Goal: Task Accomplishment & Management: Complete application form

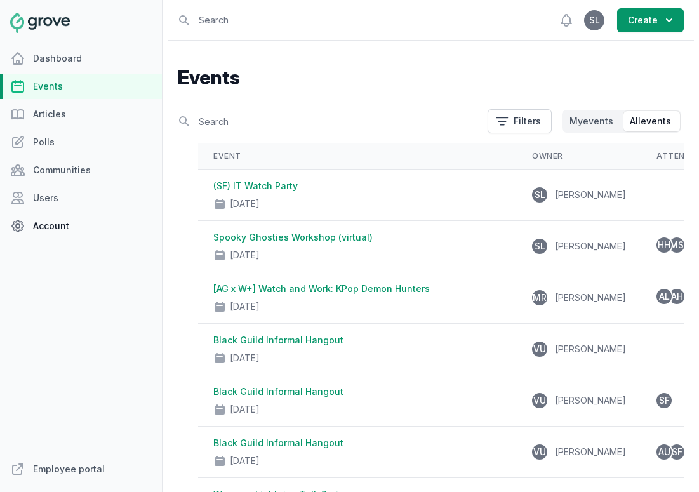
click at [49, 224] on link "Account" at bounding box center [81, 225] width 162 height 25
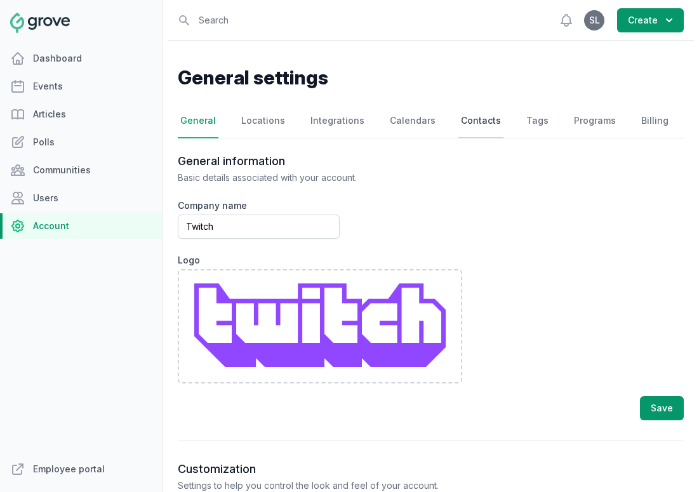
click at [463, 122] on link "Contacts" at bounding box center [480, 121] width 45 height 34
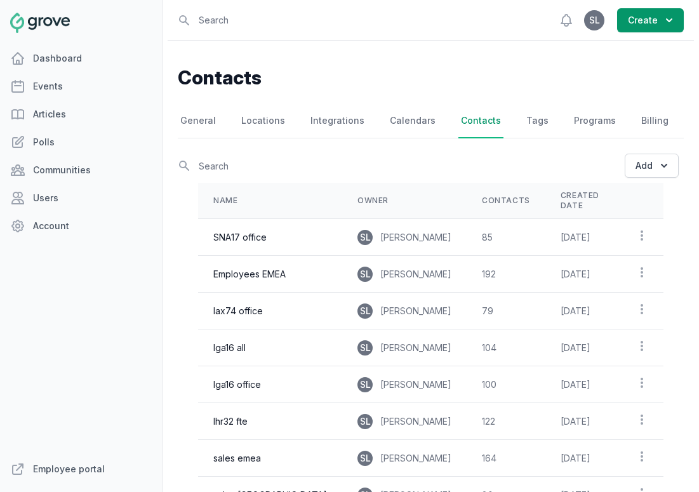
scroll to position [211, 0]
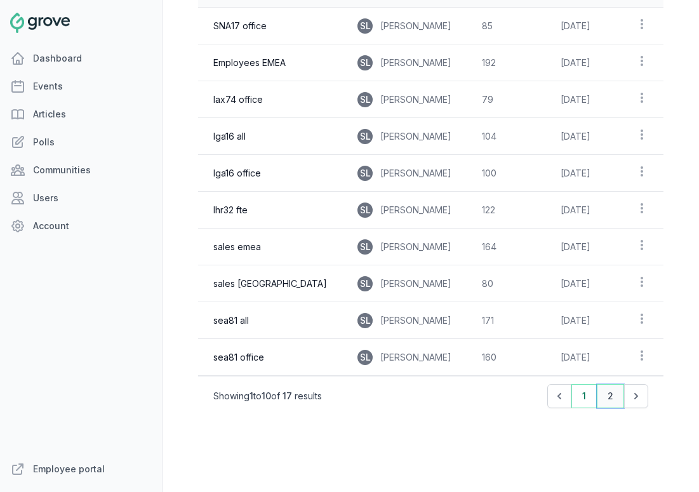
click at [604, 390] on button "2" at bounding box center [609, 396] width 27 height 24
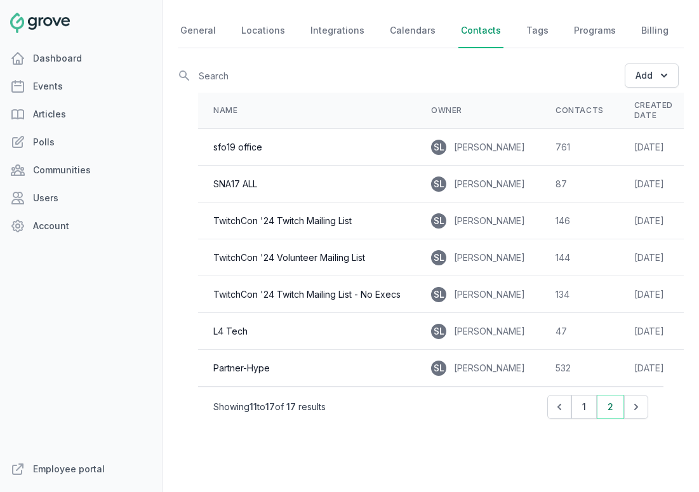
scroll to position [86, 0]
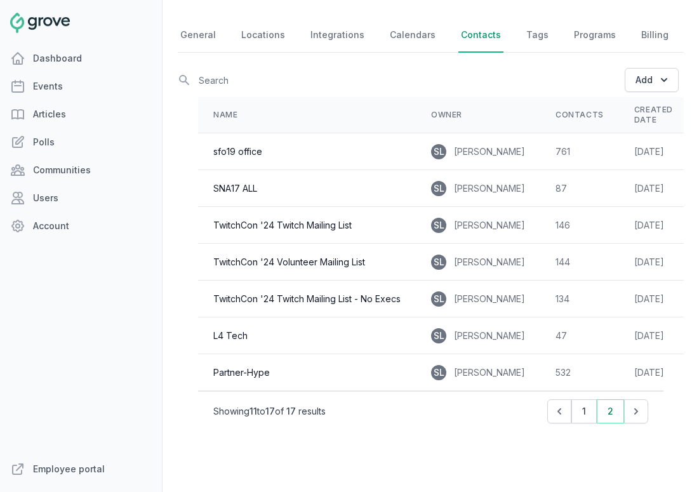
click at [348, 151] on td "sfo19 office" at bounding box center [307, 151] width 218 height 37
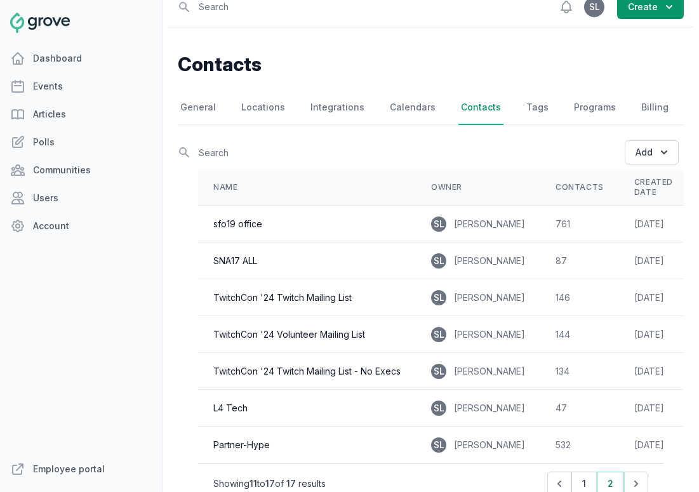
scroll to position [0, 35]
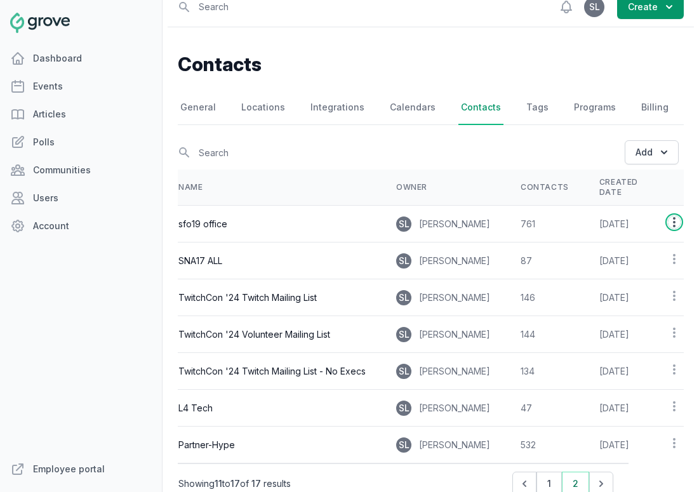
click at [667, 218] on icon "button" at bounding box center [673, 222] width 13 height 13
click at [629, 271] on link "View contacts" at bounding box center [641, 270] width 81 height 23
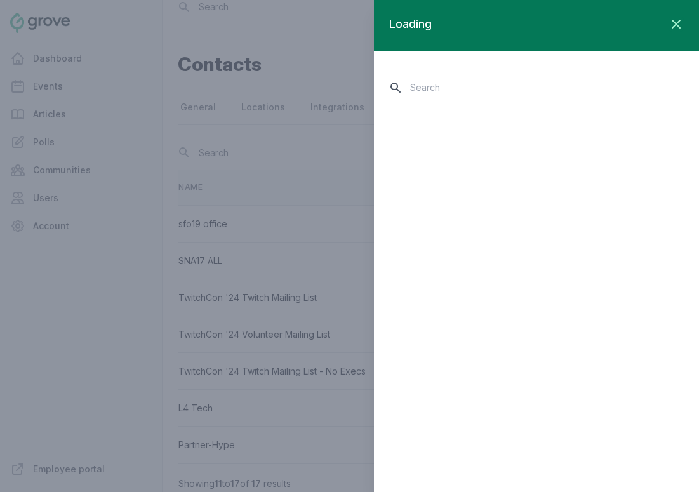
click at [473, 86] on input "text" at bounding box center [536, 87] width 294 height 22
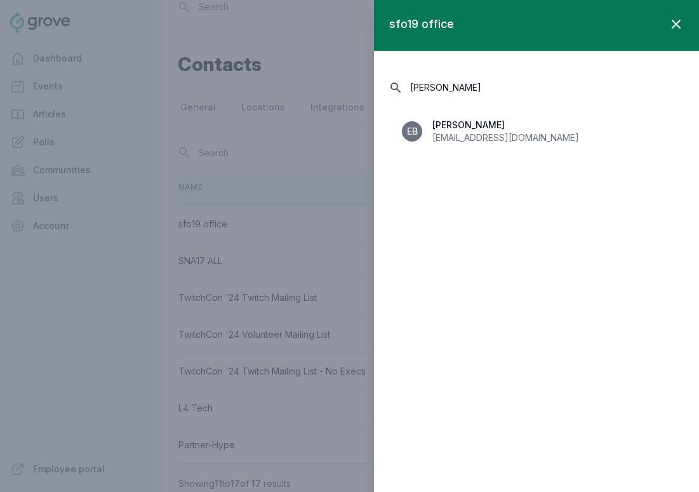
type input "emmett"
click at [676, 26] on icon "button" at bounding box center [675, 23] width 15 height 15
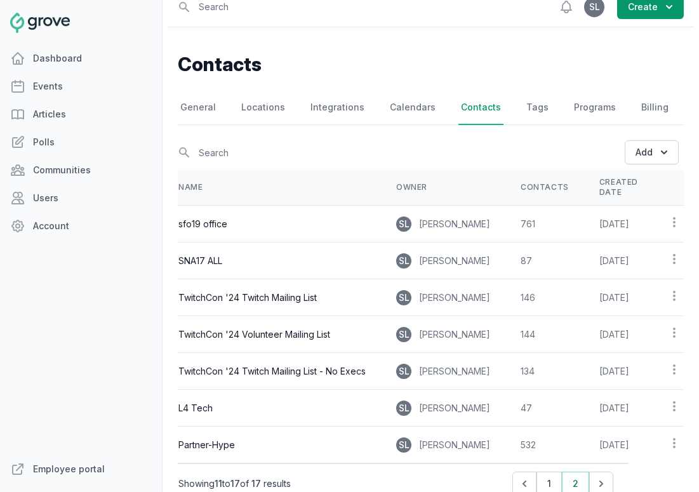
scroll to position [0, 0]
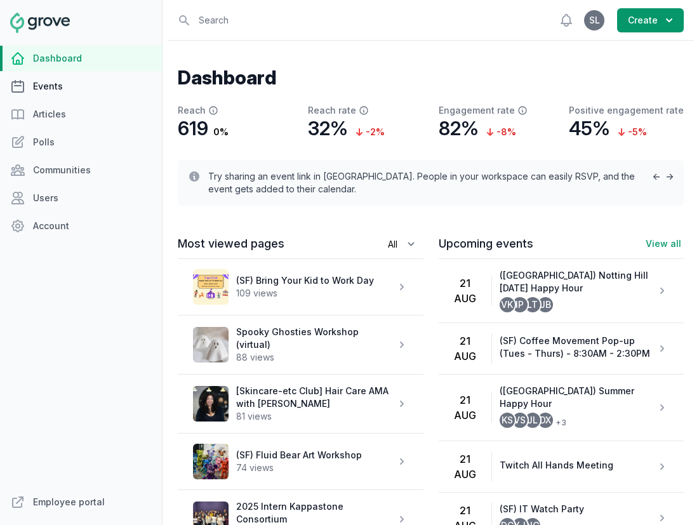
click at [60, 86] on link "Events" at bounding box center [81, 86] width 162 height 25
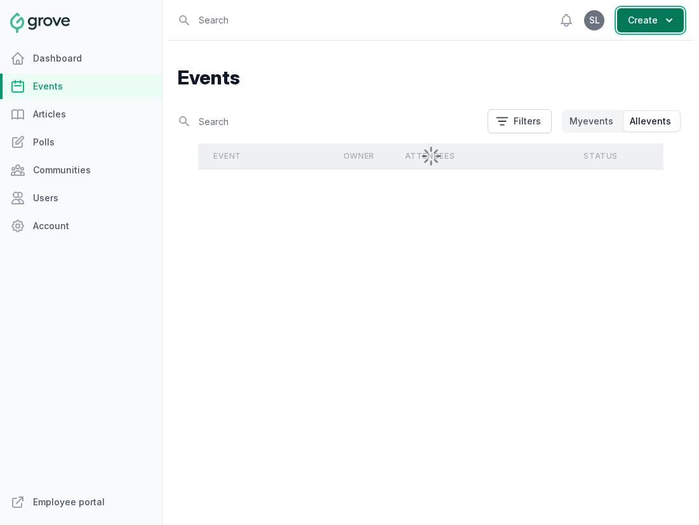
click at [651, 22] on button "Create" at bounding box center [650, 20] width 67 height 24
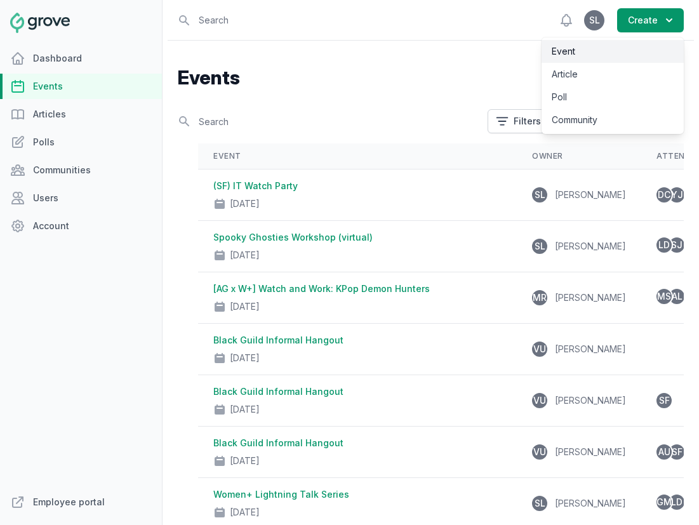
click at [605, 53] on link "Event" at bounding box center [612, 51] width 142 height 23
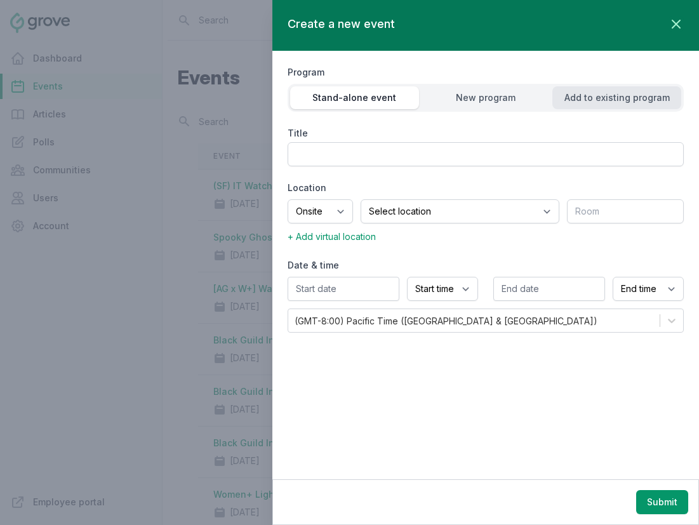
click at [613, 95] on div "Add to existing program" at bounding box center [616, 97] width 129 height 13
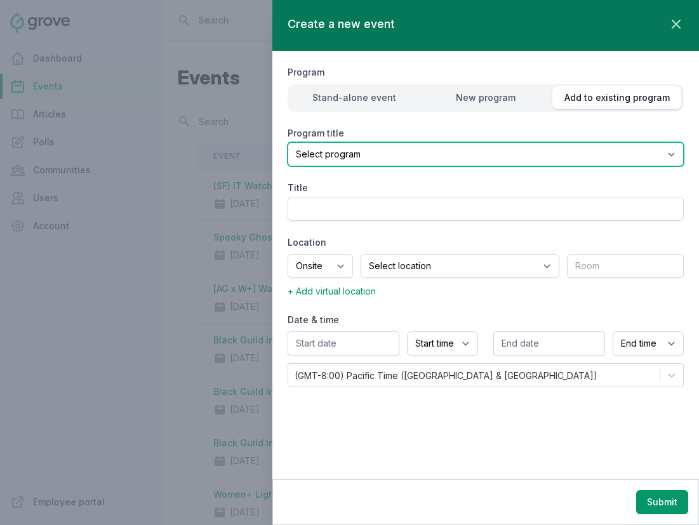
click at [527, 160] on select "Select program (SF Office) Coffee Movement Pop-up Mental Health Awareness Works…" at bounding box center [485, 154] width 396 height 24
select select "129"
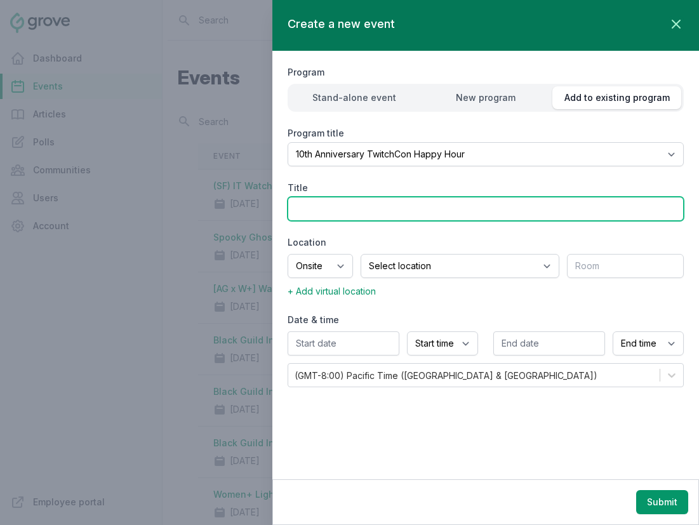
click at [349, 213] on input "Title" at bounding box center [485, 209] width 396 height 24
type input "(SF)"
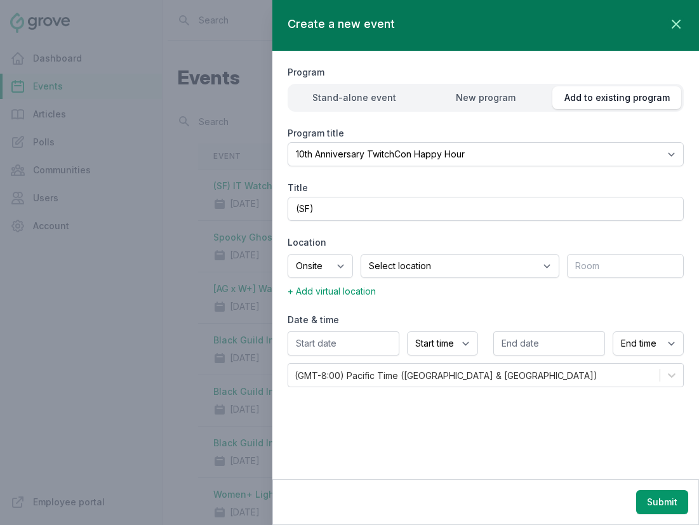
click at [182, 118] on div at bounding box center [349, 262] width 699 height 525
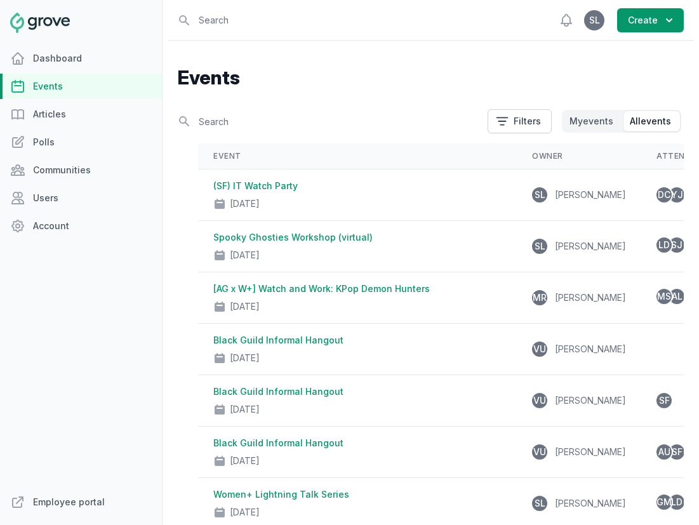
click at [78, 87] on link "Events" at bounding box center [81, 86] width 162 height 25
click at [262, 124] on input "text" at bounding box center [329, 121] width 302 height 22
type input "twitchcon"
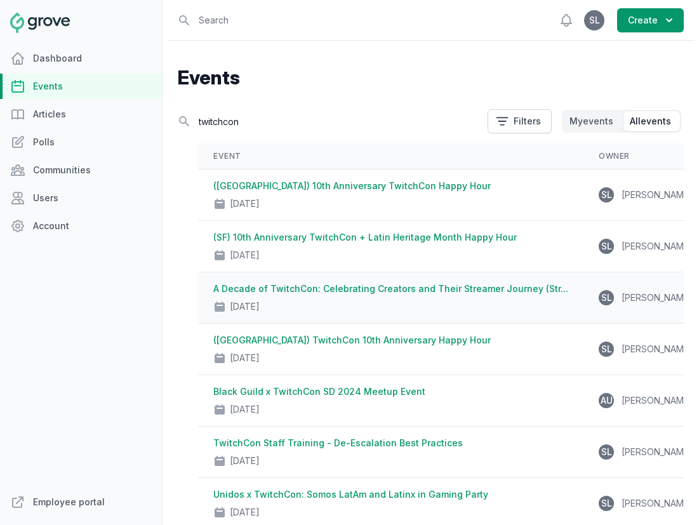
click at [313, 290] on link "A Decade of TwitchCon: Celebrating Creators and Their Streamer Journey (Str..." at bounding box center [390, 288] width 355 height 11
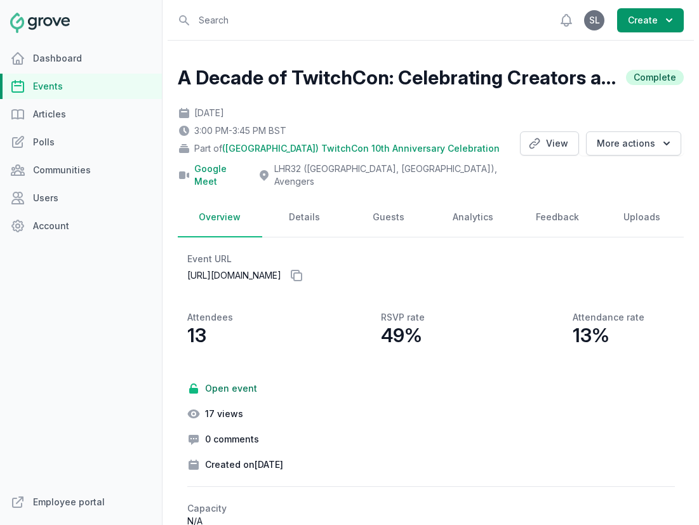
click at [313, 78] on h2 "A Decade of TwitchCon: Celebrating Creators and Their Streamer Journey (Streame…" at bounding box center [398, 77] width 440 height 23
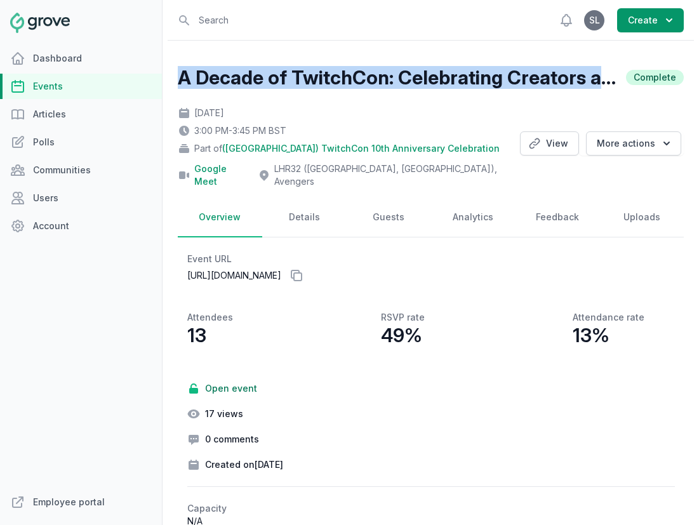
click at [313, 78] on h2 "A Decade of TwitchCon: Celebrating Creators and Their Streamer Journey (Streame…" at bounding box center [398, 77] width 440 height 23
click at [306, 202] on link "Details" at bounding box center [304, 217] width 84 height 39
select select "125"
select select "37"
select select "false"
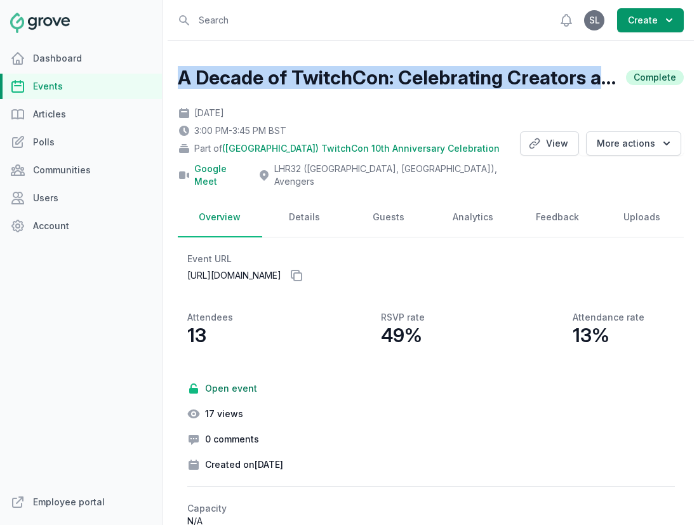
select select "3:00 PM"
select select "3:45 PM"
select select "89"
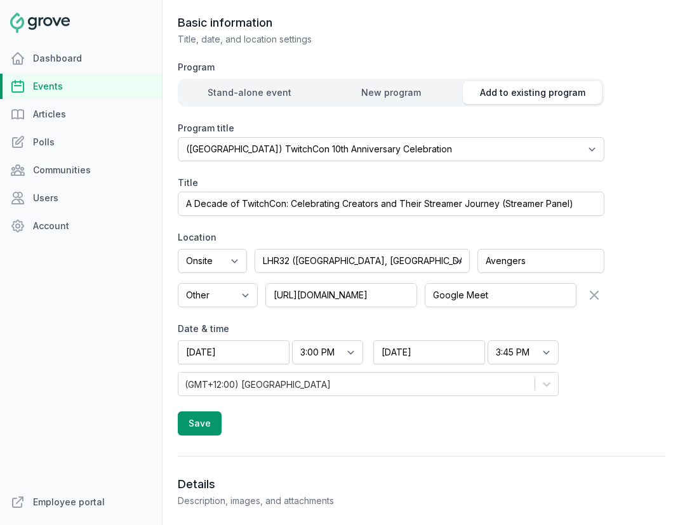
scroll to position [238, 0]
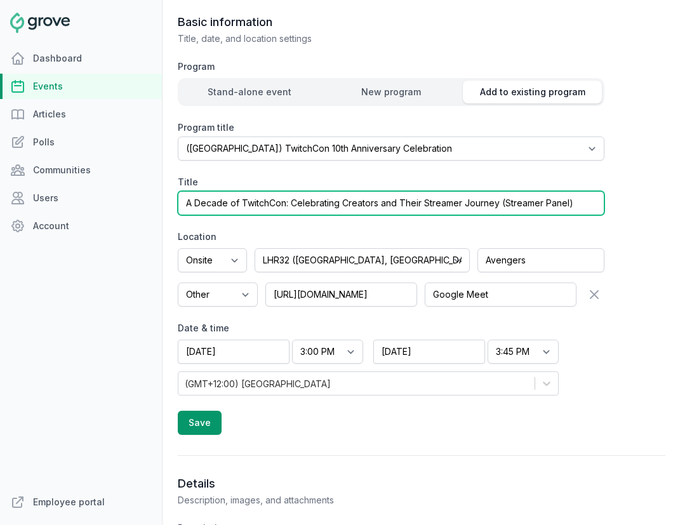
click at [345, 191] on input "A Decade of TwitchCon: Celebrating Creators and Their Streamer Journey (Streame…" at bounding box center [391, 203] width 426 height 24
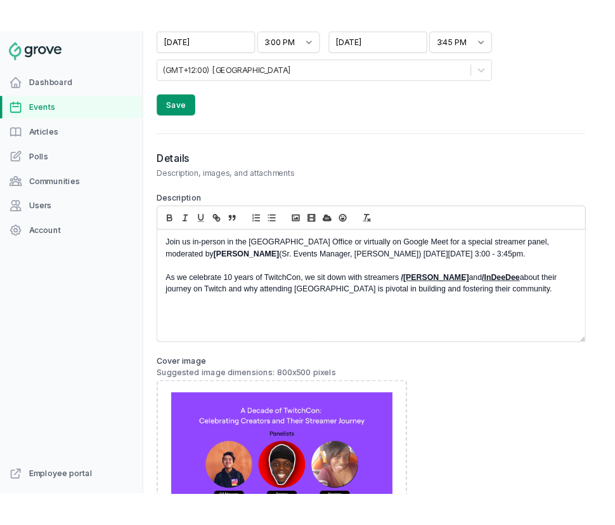
scroll to position [658, 0]
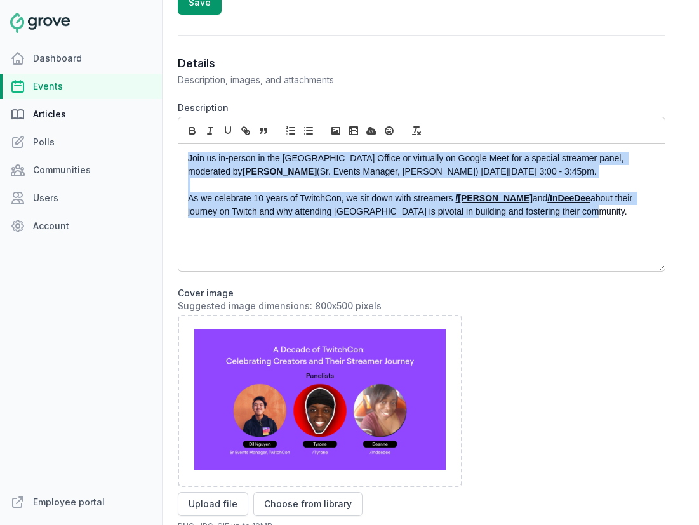
drag, startPoint x: 558, startPoint y: 203, endPoint x: 110, endPoint y: 117, distance: 455.4
click at [110, 117] on div "Dashboard Events Articles Polls Communities Users Account Employee portal Open …" at bounding box center [349, 262] width 699 height 525
copy div "Join us in-person in the [GEOGRAPHIC_DATA] Office or virtually on Google Meet f…"
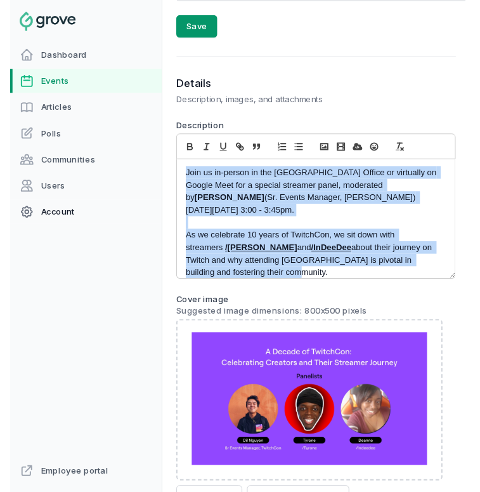
scroll to position [705, 0]
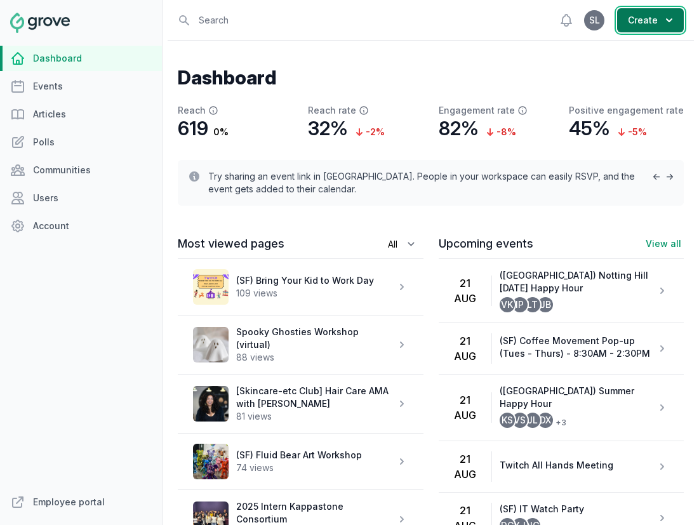
click at [646, 24] on button "Create" at bounding box center [650, 20] width 67 height 24
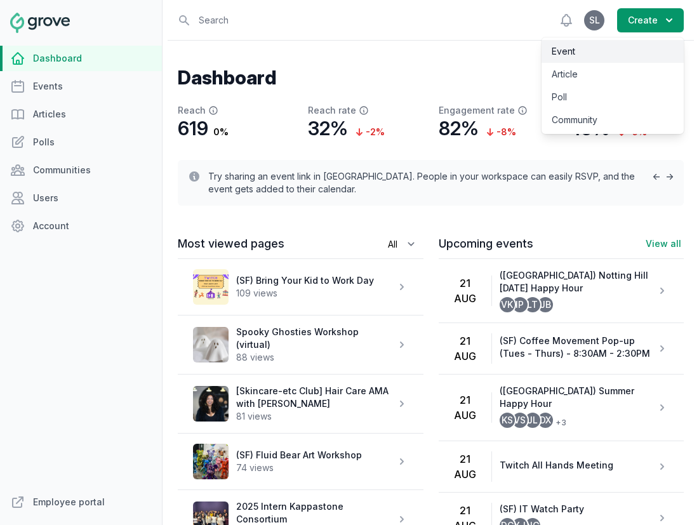
click at [626, 51] on link "Event" at bounding box center [612, 51] width 142 height 23
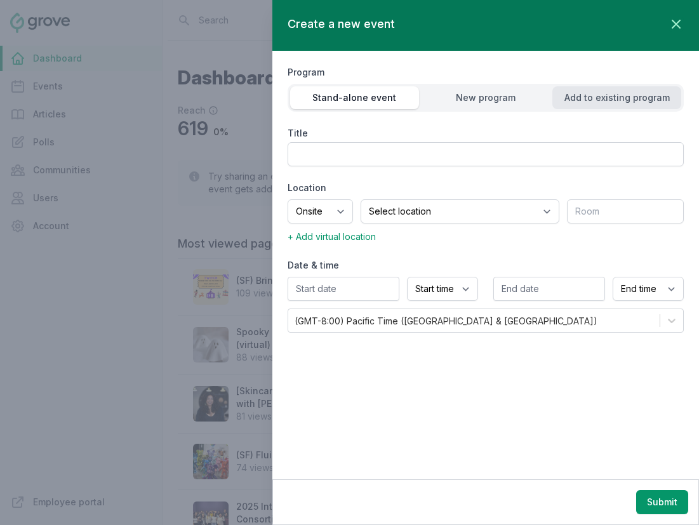
click at [651, 98] on div "Add to existing program" at bounding box center [616, 97] width 129 height 13
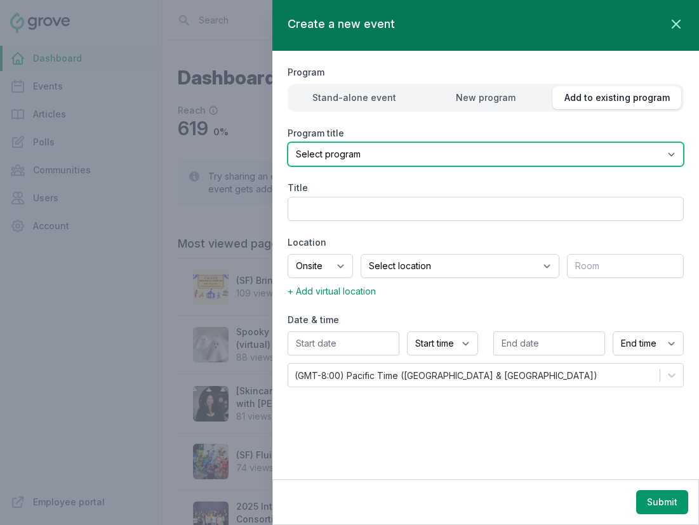
click at [499, 156] on select "Select program (SF Office) Coffee Movement Pop-up Mental Health Awareness Works…" at bounding box center [485, 154] width 396 height 24
select select "129"
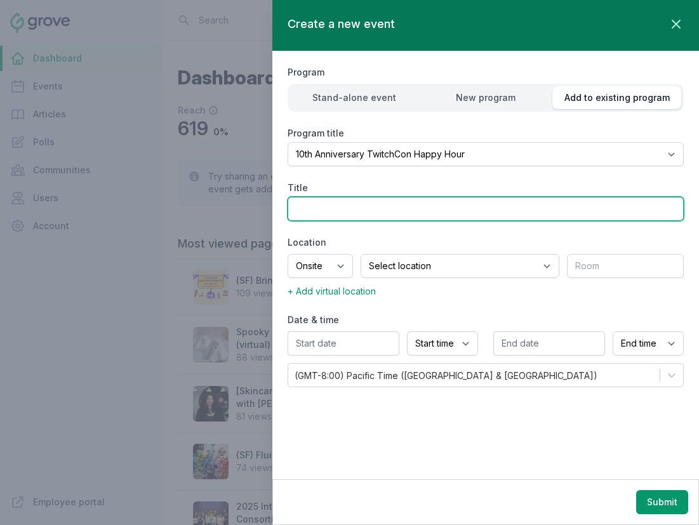
click at [372, 201] on input "Title" at bounding box center [485, 209] width 396 height 24
paste input "A Decade of TwitchCon: Celebrating Creators and Their Streamer Journey (Streame…"
drag, startPoint x: 331, startPoint y: 213, endPoint x: 261, endPoint y: 210, distance: 70.5
click at [261, 210] on div "Create a new event Close panel Program Stand-alone event New program Add to exi…" at bounding box center [465, 262] width 467 height 525
click at [302, 214] on input "A Decade of TwitchCon: Celebrating Creators and Their Streamer Journey (Streame…" at bounding box center [485, 209] width 396 height 24
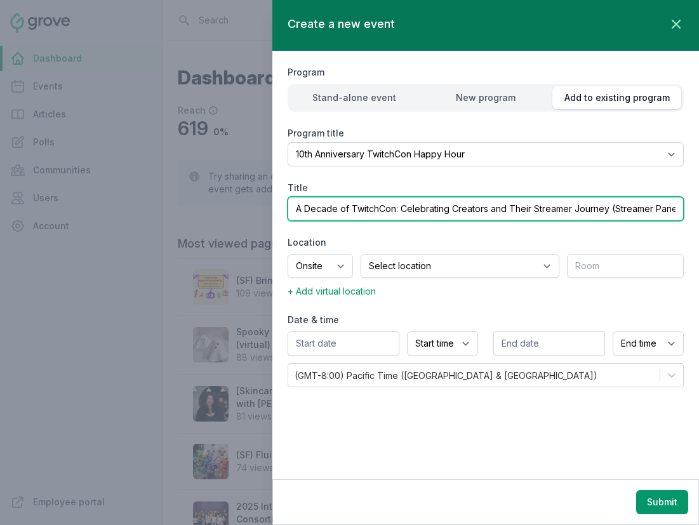
click at [297, 207] on input "A Decade of TwitchCon: Celebrating Creators and Their Streamer Journey (Streame…" at bounding box center [485, 209] width 396 height 24
drag, startPoint x: 505, startPoint y: 207, endPoint x: 721, endPoint y: 213, distance: 215.8
click at [698, 213] on html "Dashboard Events Articles Polls Communities Users Account Employee portal Open …" at bounding box center [349, 309] width 699 height 619
click at [636, 216] on input "(SF) A Decade of TwitchCon: Celebrating Creators and Their Streamer Journey (St…" at bounding box center [485, 209] width 396 height 24
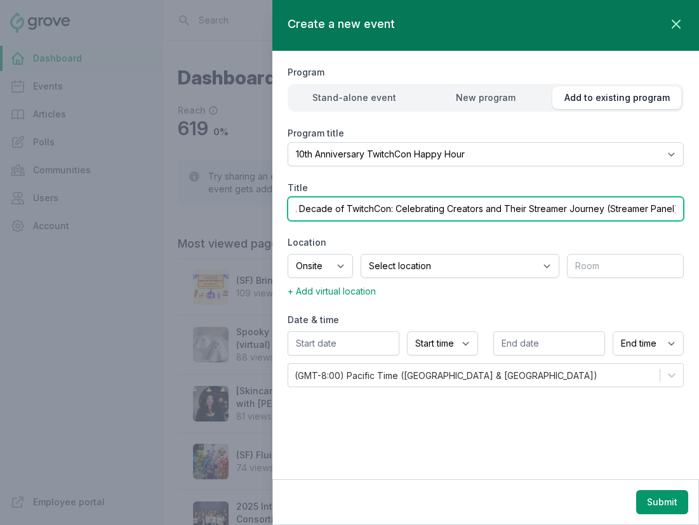
drag, startPoint x: 604, startPoint y: 209, endPoint x: 710, endPoint y: 213, distance: 106.0
click at [698, 213] on html "Dashboard Events Articles Polls Communities Users Account Employee portal Open …" at bounding box center [349, 309] width 699 height 619
click at [313, 206] on input "(SF) A Decade of TwitchCon: Celebrating Creators and Their Streamer Journey" at bounding box center [485, 209] width 396 height 24
drag, startPoint x: 389, startPoint y: 207, endPoint x: 382, endPoint y: 207, distance: 7.0
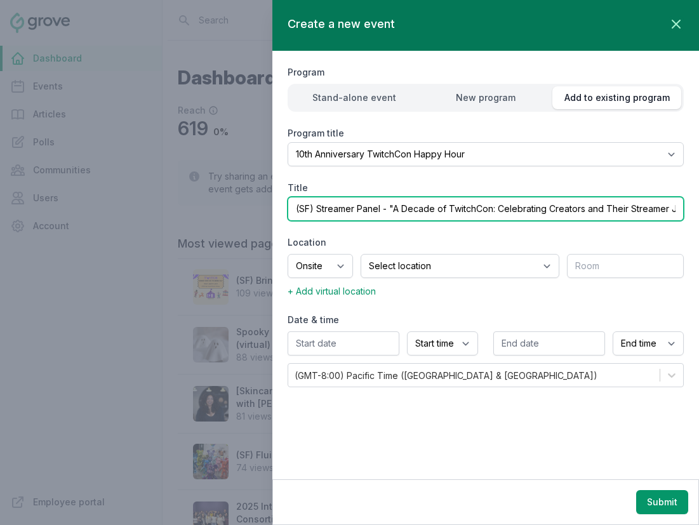
click at [382, 207] on input "(SF) Streamer Panel - "A Decade of TwitchCon: Celebrating Creators and Their St…" at bounding box center [485, 209] width 396 height 24
drag, startPoint x: 519, startPoint y: 214, endPoint x: 709, endPoint y: 211, distance: 189.7
click at [698, 211] on html "Dashboard Events Articles Polls Communities Users Account Employee portal Open …" at bounding box center [349, 309] width 699 height 619
click at [678, 209] on input "(SF) Streamer Panel: "A Decade of TwitchCon: Celebrating Creators and Their Str…" at bounding box center [485, 209] width 396 height 24
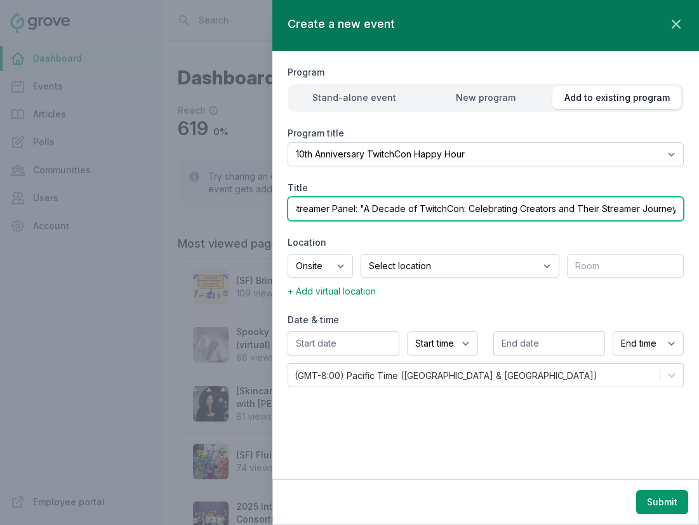
click at [364, 208] on input "(SF) Streamer Panel: "A Decade of TwitchCon: Celebrating Creators and Their Str…" at bounding box center [485, 209] width 396 height 24
drag, startPoint x: 390, startPoint y: 211, endPoint x: 260, endPoint y: 211, distance: 129.4
click at [260, 211] on div "Create a new event Close panel Program Stand-alone event New program Add to exi…" at bounding box center [465, 262] width 467 height 525
click at [334, 212] on input "(SF) Streamer Panel: A Decade of TwitchCon: Celebrating Creators and Their Stre…" at bounding box center [485, 209] width 396 height 24
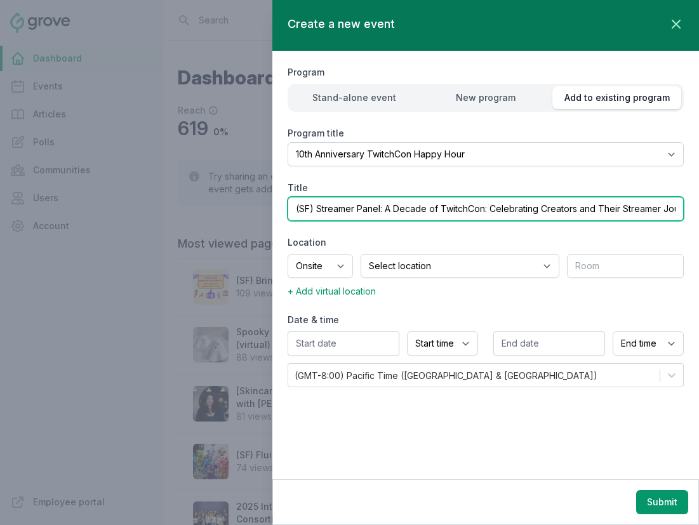
click at [450, 212] on input "(SF) Streamer Panel: A Decade of TwitchCon: Celebrating Creators and Their Stre…" at bounding box center [485, 209] width 396 height 24
type input "(SF) Streamer Panel: A Decade of TwitchCon: Celebrating Creators and Their Stre…"
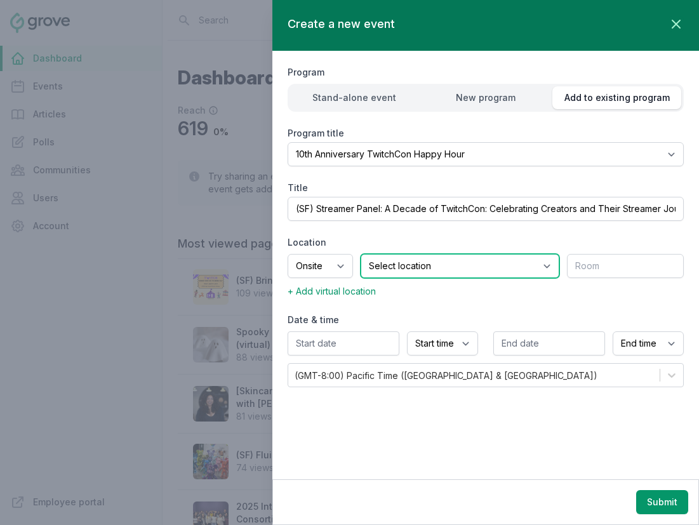
click at [431, 265] on select "Select location SEA81 Oscar ([GEOGRAPHIC_DATA], [GEOGRAPHIC_DATA]) LHR32 ([GEOG…" at bounding box center [459, 266] width 199 height 24
select select "43"
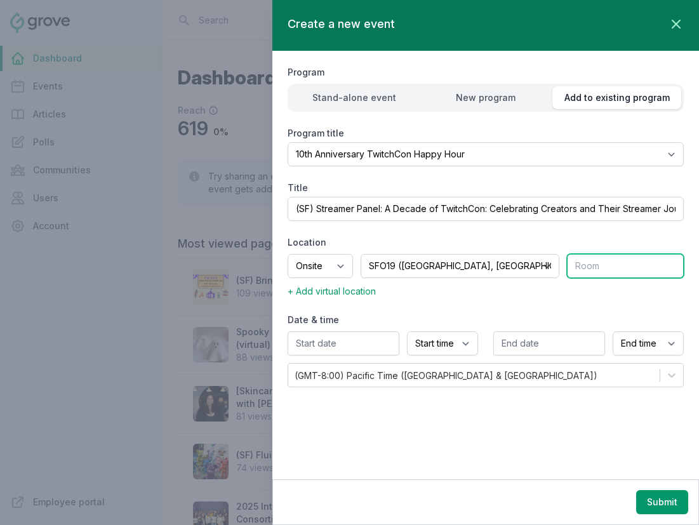
click at [600, 276] on input "text" at bounding box center [625, 266] width 117 height 24
type input "All Hands Space"
click at [330, 290] on span "+ Add virtual location" at bounding box center [331, 290] width 88 height 11
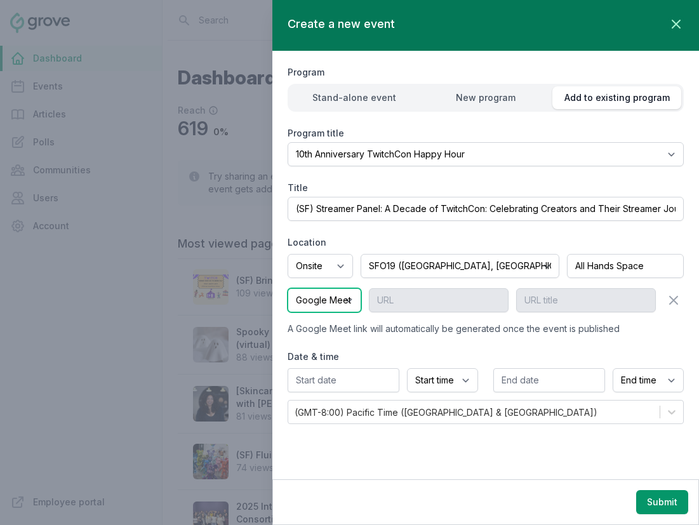
click at [317, 303] on select "Google Meet Other" at bounding box center [324, 300] width 74 height 24
select select "false"
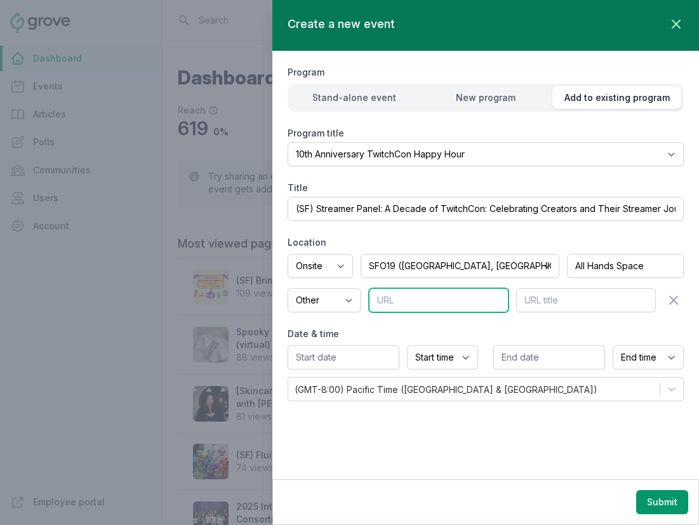
click at [427, 302] on input "text" at bounding box center [439, 300] width 140 height 24
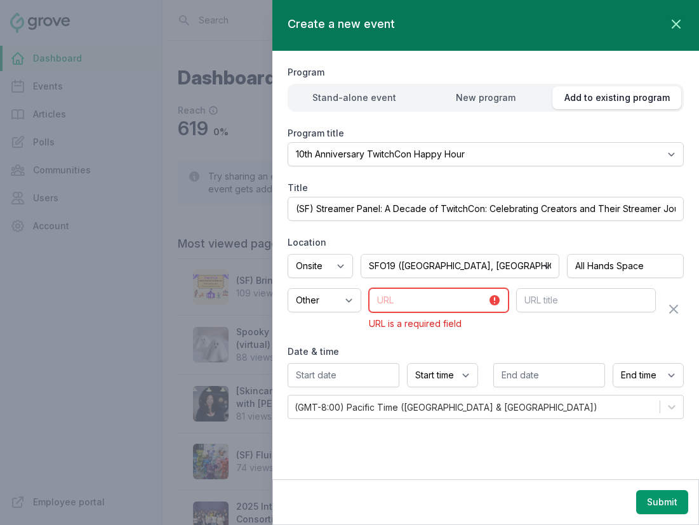
click at [427, 297] on input "text" at bounding box center [439, 300] width 140 height 24
paste input "[URL][DOMAIN_NAME]"
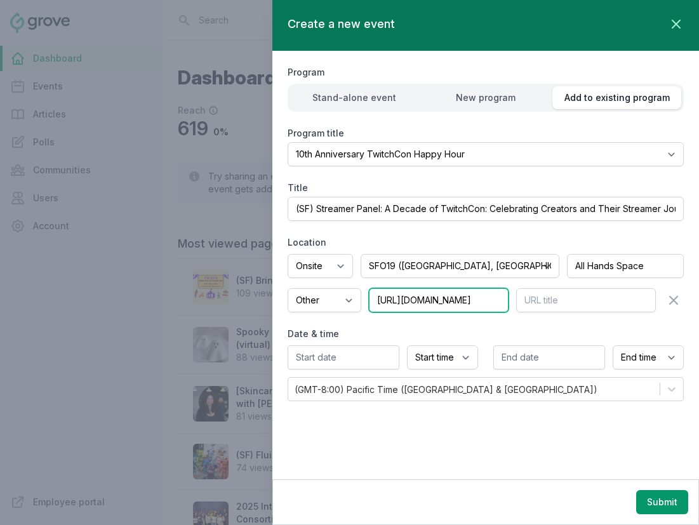
type input "[URL][DOMAIN_NAME]"
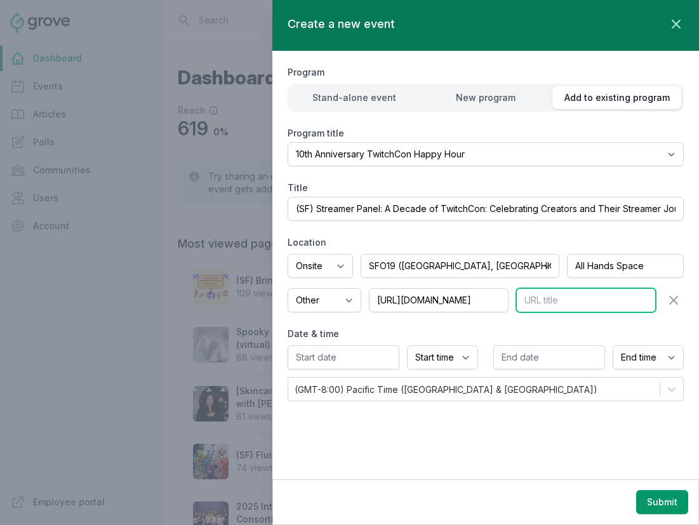
click at [565, 299] on input "text" at bounding box center [586, 300] width 140 height 24
type input "Google Meet"
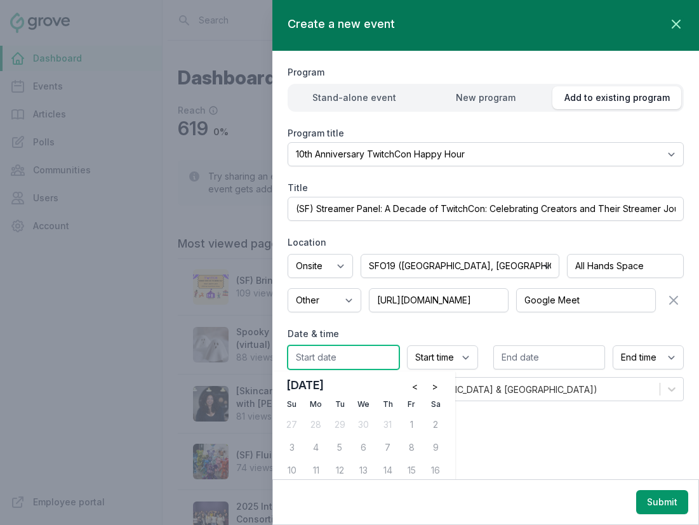
click at [374, 358] on input "text" at bounding box center [343, 357] width 112 height 24
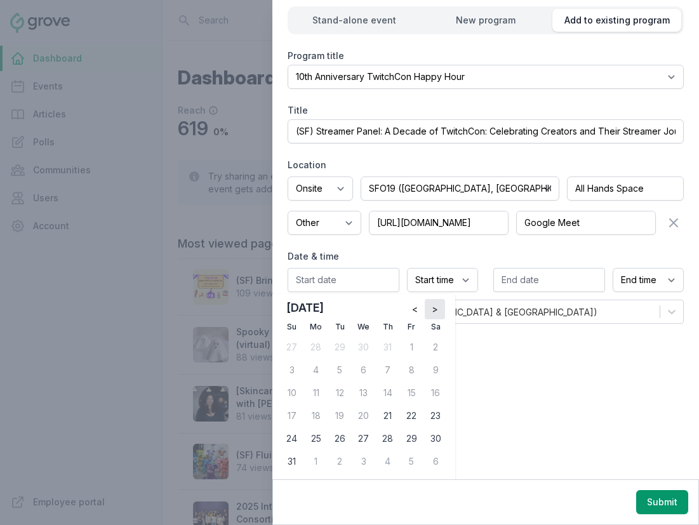
click at [436, 308] on span ">" at bounding box center [434, 309] width 6 height 13
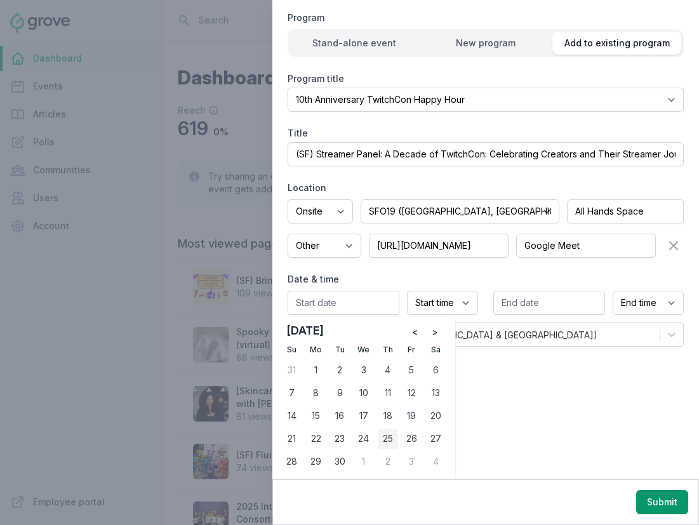
click at [388, 438] on div "25" at bounding box center [387, 438] width 20 height 20
type input "[DATE]"
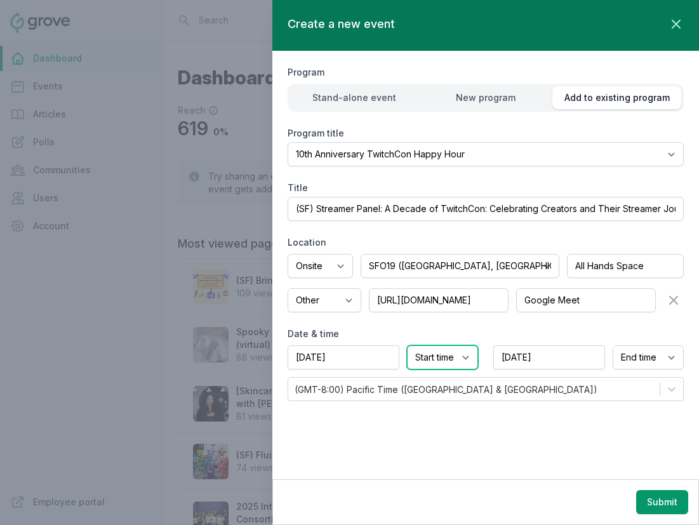
click at [433, 364] on select "Start time 12:00 AM 12:15 AM 12:30 AM 12:45 AM 1:00 AM 1:15 AM 1:30 AM 1:45 AM …" at bounding box center [442, 357] width 71 height 24
select select "3:00 PM"
click at [646, 358] on select "End time 12:00 AM 12:15 AM 12:30 AM 12:45 AM 1:00 AM 1:15 AM 1:30 AM 1:45 AM 2:…" at bounding box center [647, 357] width 71 height 24
select select "3:45 PM"
click at [653, 505] on button "Submit" at bounding box center [662, 502] width 52 height 24
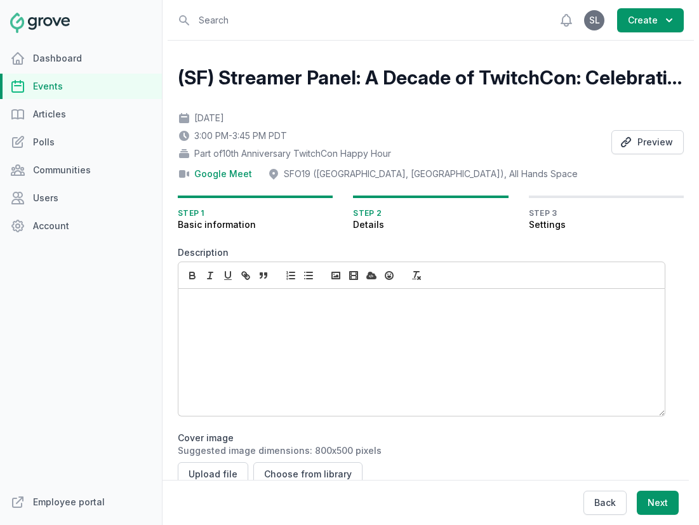
click at [310, 351] on div at bounding box center [421, 352] width 486 height 127
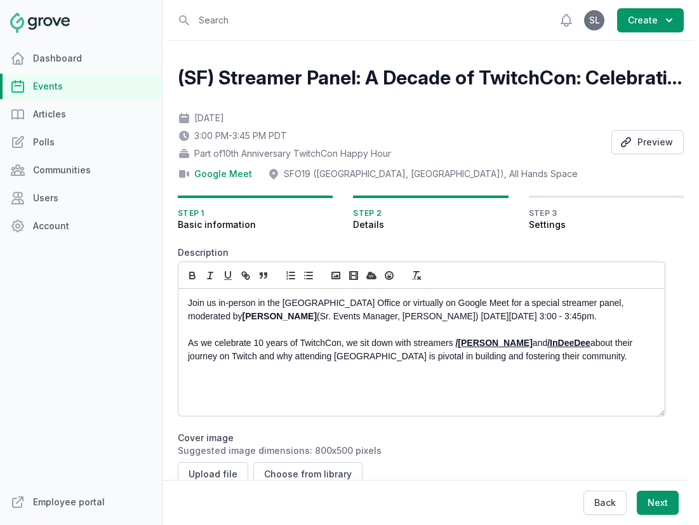
click at [187, 298] on div "Join us in-person in the [GEOGRAPHIC_DATA] Office or virtually on Google Meet f…" at bounding box center [421, 352] width 486 height 127
click at [291, 306] on p "Join us in-person in the [GEOGRAPHIC_DATA] Office or virtually on Google Meet f…" at bounding box center [418, 309] width 460 height 27
click at [335, 315] on p "Join us in-person in the SF Office or virtually on Google Meet for a special st…" at bounding box center [418, 309] width 460 height 27
click at [410, 308] on p "Join us in-person in the SF Office or virtually on Google Meet for a special st…" at bounding box center [418, 309] width 460 height 27
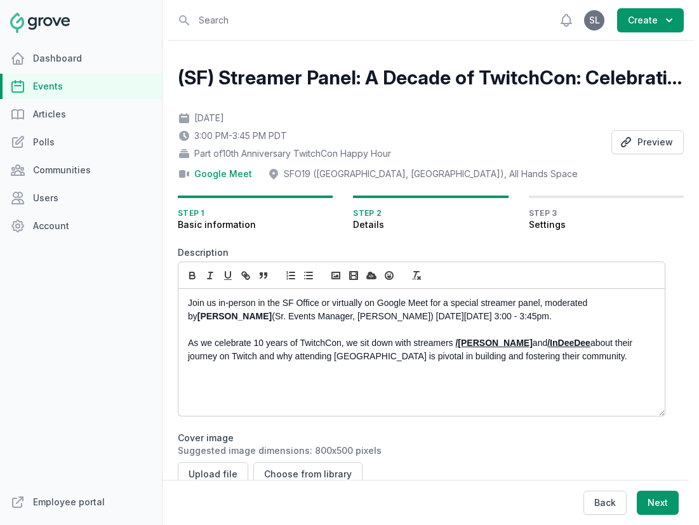
click at [495, 305] on p "Join us in-person in the SF Office or virtually on Google Meet for a special st…" at bounding box center [418, 309] width 460 height 27
drag, startPoint x: 221, startPoint y: 318, endPoint x: 603, endPoint y: 303, distance: 382.9
click at [272, 311] on strong "[PERSON_NAME]" at bounding box center [234, 316] width 74 height 10
click at [600, 306] on p "Join us in-person in the SF Office or virtually on Google Meet for a special st…" at bounding box center [418, 309] width 460 height 27
drag, startPoint x: 602, startPoint y: 306, endPoint x: 218, endPoint y: 316, distance: 384.6
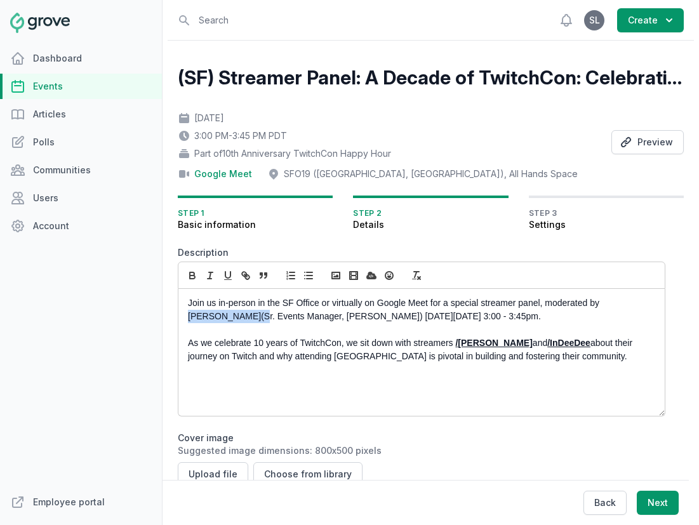
click at [218, 316] on p "Join us in-person in the SF Office or virtually on Google Meet for a special st…" at bounding box center [418, 309] width 460 height 27
click at [192, 272] on icon "button" at bounding box center [192, 275] width 11 height 11
click at [222, 318] on p "Join us in-person in the SF Office or virtually on Google Meet for a special st…" at bounding box center [418, 309] width 460 height 27
drag, startPoint x: 346, startPoint y: 317, endPoint x: 227, endPoint y: 316, distance: 119.3
click at [227, 316] on p "Join us in-person in the SF Office or virtually on Google Meet for a special st…" at bounding box center [418, 309] width 460 height 27
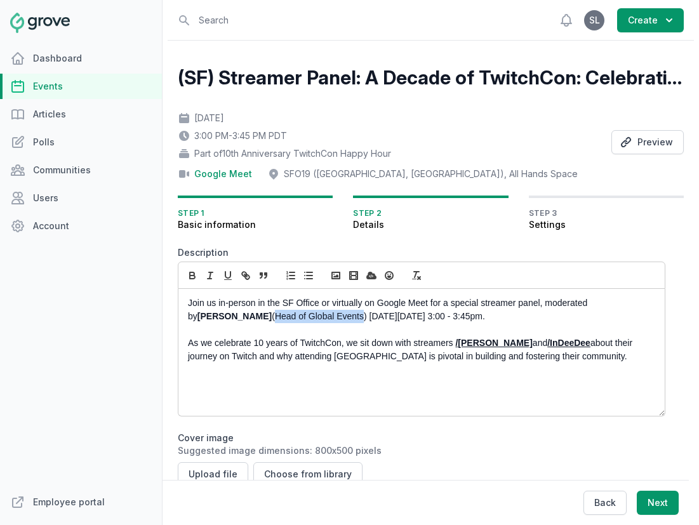
drag, startPoint x: 226, startPoint y: 321, endPoint x: 313, endPoint y: 321, distance: 86.9
click at [313, 321] on p "Join us in-person in the SF Office or virtually on Google Meet for a special st…" at bounding box center [418, 309] width 460 height 27
click at [208, 271] on icon "button" at bounding box center [209, 275] width 11 height 11
click at [351, 322] on p "Join us in-person in the SF Office or virtually on Google Meet for a special st…" at bounding box center [418, 309] width 460 height 27
click at [386, 317] on p "Join us in-person in the SF Office or virtually on Google Meet for a special st…" at bounding box center [418, 309] width 460 height 27
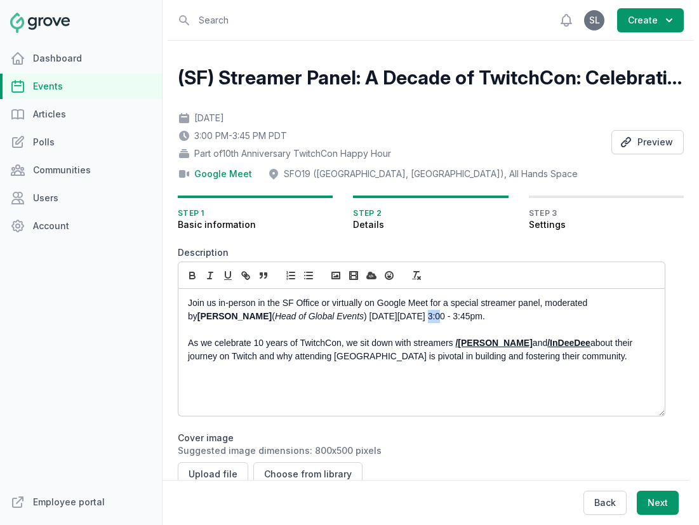
click at [386, 317] on p "Join us in-person in the SF Office or virtually on Google Meet for a special st…" at bounding box center [418, 309] width 460 height 27
click at [547, 338] on strong "/InDeeDee" at bounding box center [568, 343] width 43 height 10
click at [268, 350] on p "As we celebrate 10 years of TwitchCon, we sit down with streamers /[PERSON_NAME…" at bounding box center [418, 349] width 460 height 27
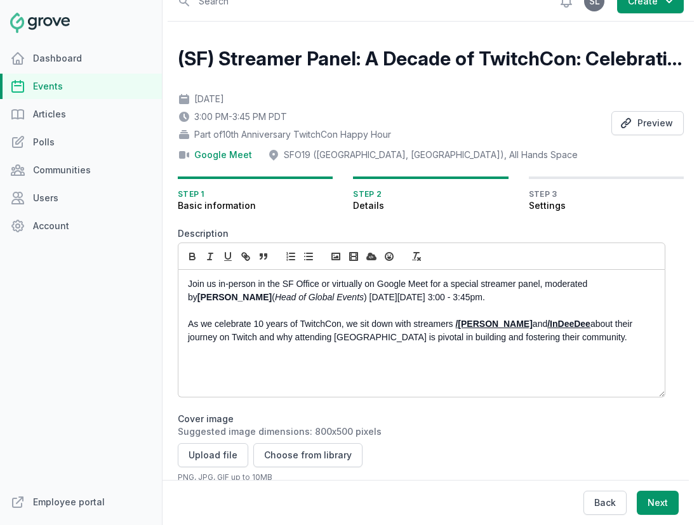
scroll to position [29, 0]
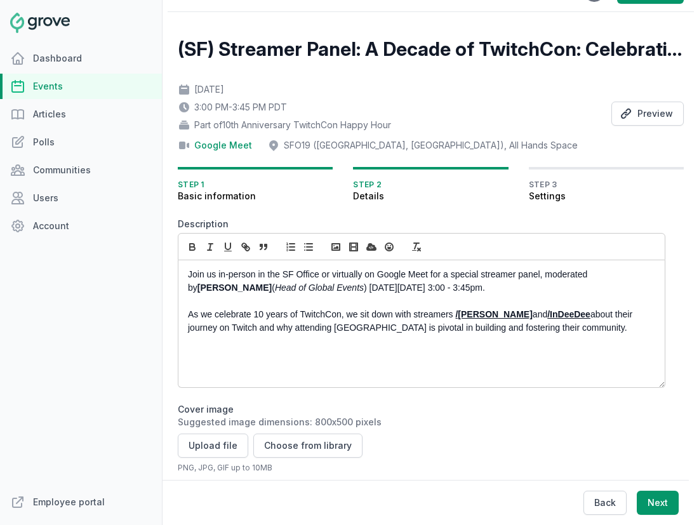
click at [558, 327] on p "As we celebrate 10 years of TwitchCon, we sit down with streamers /[PERSON_NAME…" at bounding box center [418, 321] width 460 height 27
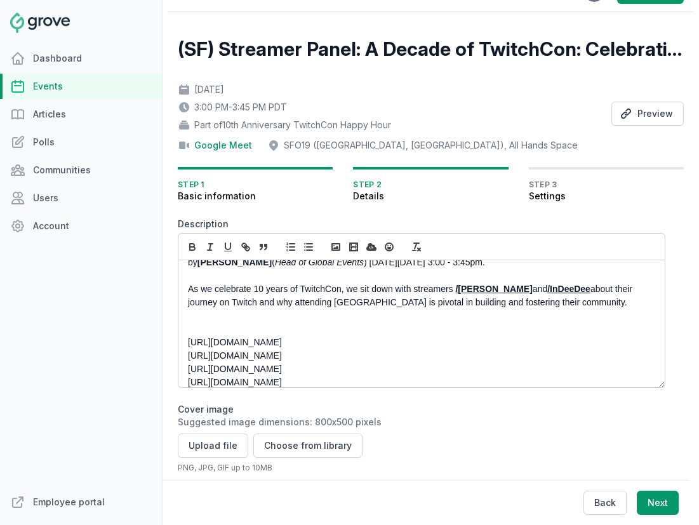
drag, startPoint x: 315, startPoint y: 340, endPoint x: 272, endPoint y: 341, distance: 43.8
click at [272, 341] on p "[URL][DOMAIN_NAME]" at bounding box center [418, 342] width 460 height 13
copy p "ashlinaa"
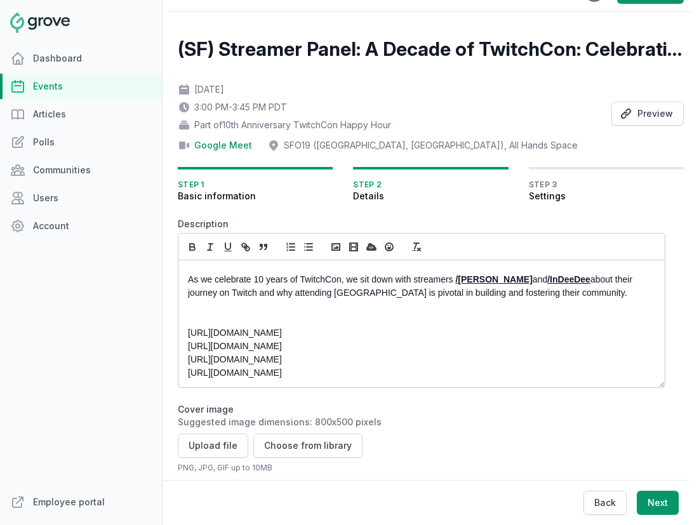
scroll to position [32, 0]
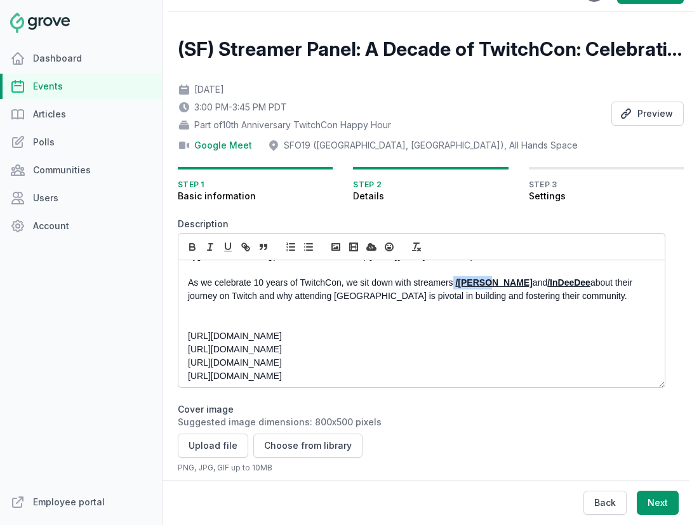
drag, startPoint x: 485, startPoint y: 282, endPoint x: 453, endPoint y: 282, distance: 32.4
click at [452, 282] on p "As we celebrate 10 years of TwitchCon, we sit down with streamers /[PERSON_NAME…" at bounding box center [418, 289] width 460 height 27
drag, startPoint x: 358, startPoint y: 347, endPoint x: 271, endPoint y: 347, distance: 86.9
click at [271, 347] on p "[URL][DOMAIN_NAME]" at bounding box center [418, 349] width 460 height 13
copy p "themayhemmermaid"
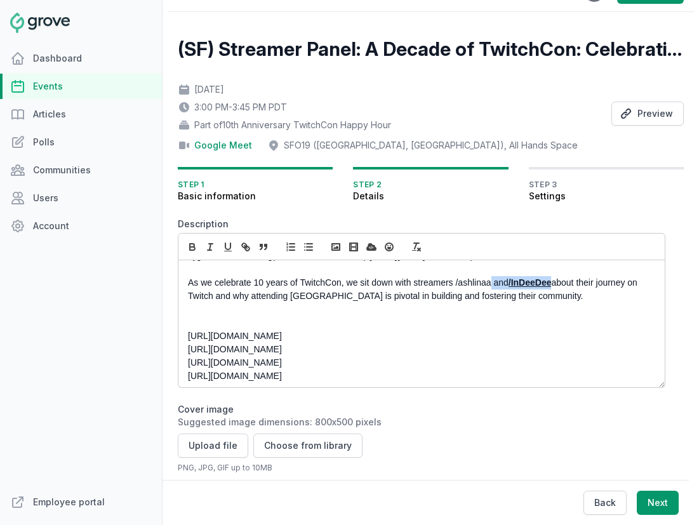
drag, startPoint x: 553, startPoint y: 282, endPoint x: 490, endPoint y: 282, distance: 62.2
click at [490, 282] on p "As we celebrate 10 years of TwitchCon, we sit down with streamers /ashlinaa and…" at bounding box center [418, 289] width 460 height 27
drag, startPoint x: 302, startPoint y: 362, endPoint x: 270, endPoint y: 362, distance: 31.7
click at [270, 362] on p "[URL][DOMAIN_NAME]" at bounding box center [418, 362] width 460 height 13
copy p "deere"
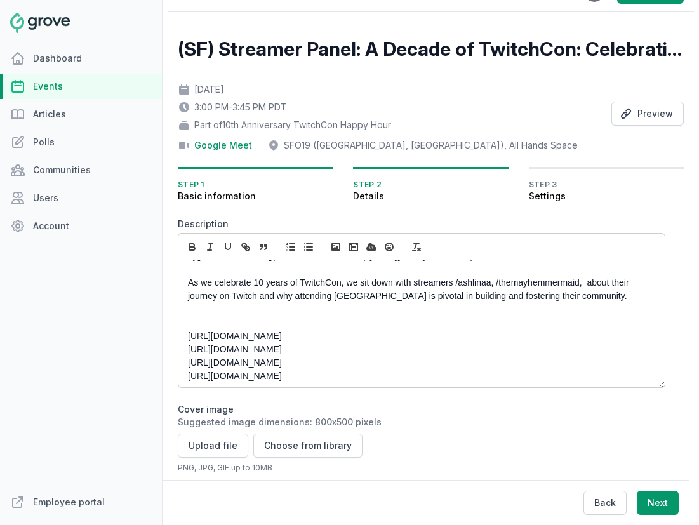
click at [583, 285] on p "As we celebrate 10 years of TwitchCon, we sit down with streamers /ashlinaa, /t…" at bounding box center [418, 289] width 460 height 27
drag, startPoint x: 306, startPoint y: 375, endPoint x: 269, endPoint y: 375, distance: 37.4
click at [269, 375] on p "[URL][DOMAIN_NAME]" at bounding box center [418, 375] width 460 height 13
copy p "knimbley"
click at [614, 285] on p "As we celebrate 10 years of TwitchCon, we sit down with streamers /ashlinaa, /t…" at bounding box center [418, 289] width 460 height 27
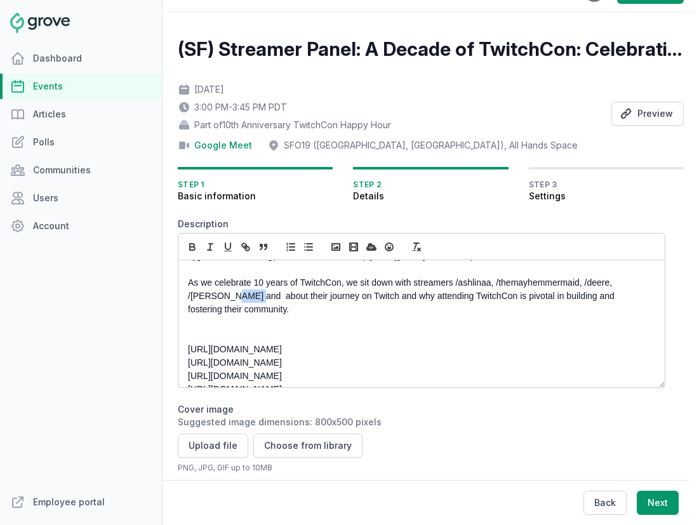
drag, startPoint x: 247, startPoint y: 297, endPoint x: 229, endPoint y: 297, distance: 18.4
click at [229, 297] on p "As we celebrate 10 years of TwitchCon, we sit down with streamers /ashlinaa, /t…" at bounding box center [418, 296] width 460 height 40
click at [270, 301] on p "As we celebrate 10 years of TwitchCon, we sit down with streamers /ashlinaa, /t…" at bounding box center [418, 296] width 460 height 40
click at [277, 313] on p "As we celebrate 10 years of TwitchCon, we sit down with streamers /ashlinaa, /t…" at bounding box center [418, 296] width 460 height 40
drag, startPoint x: 310, startPoint y: 352, endPoint x: 180, endPoint y: 351, distance: 130.7
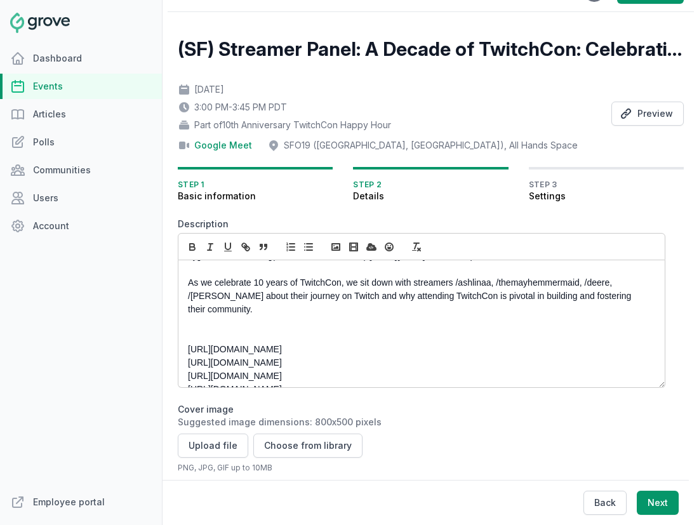
click at [180, 351] on div "Join us in-person in the SF Office or virtually on Google Meet for a special st…" at bounding box center [421, 323] width 486 height 127
copy p "[URL][DOMAIN_NAME]"
drag, startPoint x: 491, startPoint y: 284, endPoint x: 454, endPoint y: 284, distance: 36.8
click at [454, 284] on p "As we celebrate 10 years of TwitchCon, we sit down with streamers /ashlinaa, /t…" at bounding box center [418, 296] width 460 height 40
click at [244, 245] on icon "button" at bounding box center [245, 246] width 11 height 11
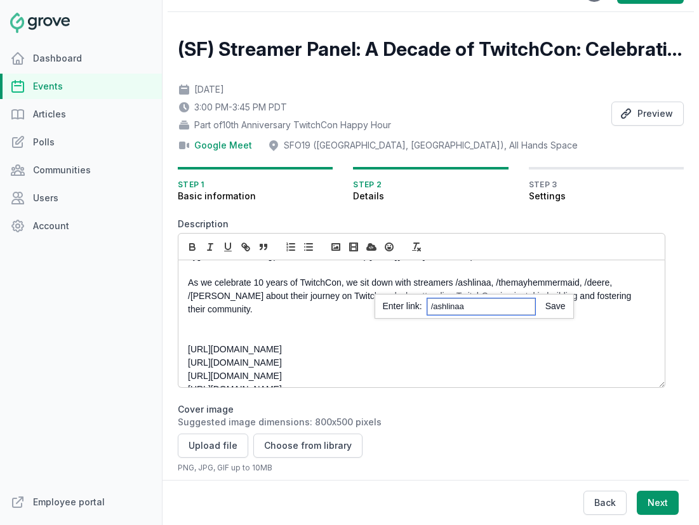
paste input "[URL][DOMAIN_NAME]"
click at [553, 308] on link at bounding box center [550, 306] width 30 height 10
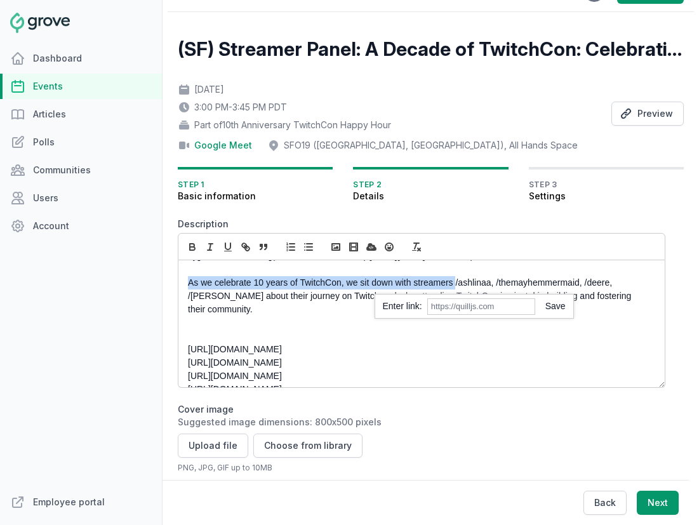
scroll to position [32, 0]
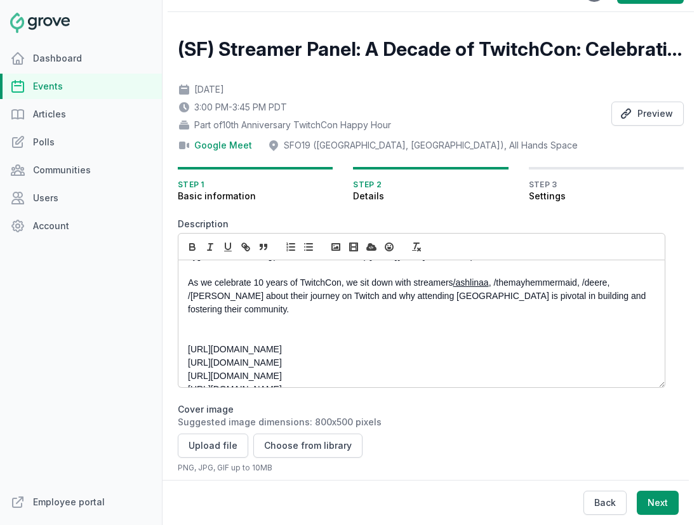
drag, startPoint x: 357, startPoint y: 364, endPoint x: 166, endPoint y: 365, distance: 191.6
click at [166, 365] on div "Open sidebar Search View notifications Open user menu SL Create (SF) Streamer P…" at bounding box center [430, 411] width 536 height 881
copy p "[URL][DOMAIN_NAME]"
click at [526, 291] on p "As we celebrate 10 years of TwitchCon, we sit down with streamers /ashlinaa , /…" at bounding box center [418, 296] width 460 height 40
drag, startPoint x: 578, startPoint y: 285, endPoint x: 496, endPoint y: 285, distance: 81.8
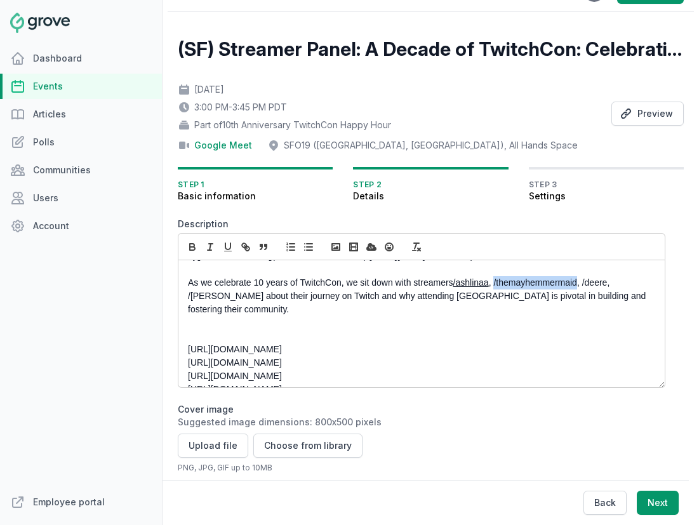
click at [496, 285] on p "As we celebrate 10 years of TwitchCon, we sit down with streamers /ashlinaa , /…" at bounding box center [418, 296] width 460 height 40
click at [243, 244] on icon "button" at bounding box center [245, 246] width 11 height 11
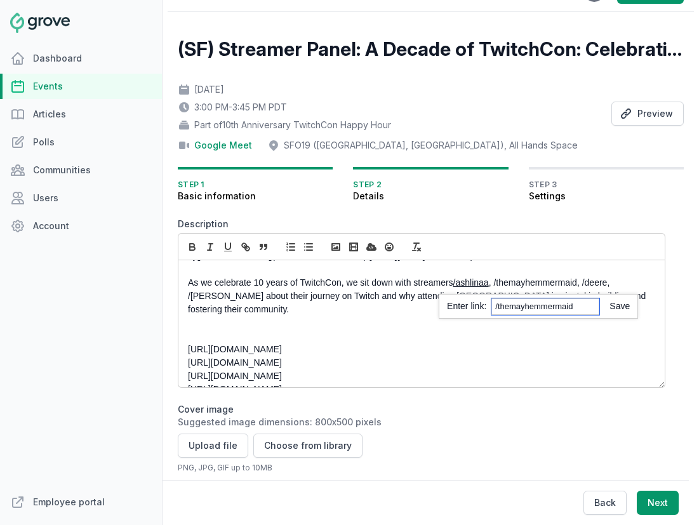
paste input "[URL][DOMAIN_NAME]"
click at [617, 308] on link at bounding box center [614, 306] width 30 height 10
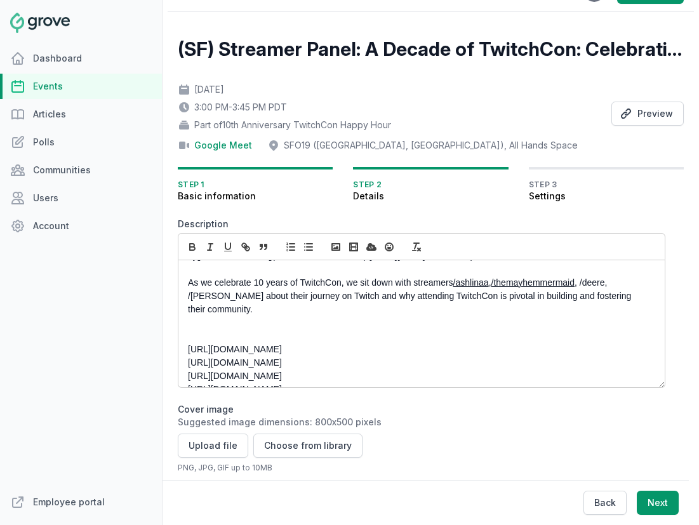
drag, startPoint x: 307, startPoint y: 376, endPoint x: 177, endPoint y: 376, distance: 130.1
click at [177, 376] on div "(SF) Streamer Panel: A Decade of TwitchCon: Celebrating Creators and Their Stre…" at bounding box center [430, 432] width 526 height 840
copy p "[URL][DOMAIN_NAME]"
drag, startPoint x: 584, startPoint y: 285, endPoint x: 608, endPoint y: 285, distance: 24.1
click at [608, 285] on p "As we celebrate 10 years of TwitchCon, we sit down with streamers /ashlinaa , /…" at bounding box center [418, 296] width 460 height 40
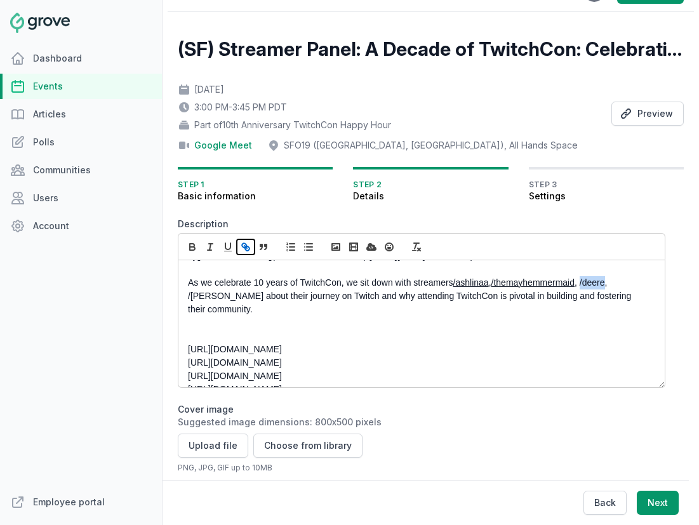
click at [242, 246] on icon "button" at bounding box center [244, 245] width 4 height 4
paste input "[URL][DOMAIN_NAME]"
click at [679, 310] on link at bounding box center [674, 306] width 30 height 10
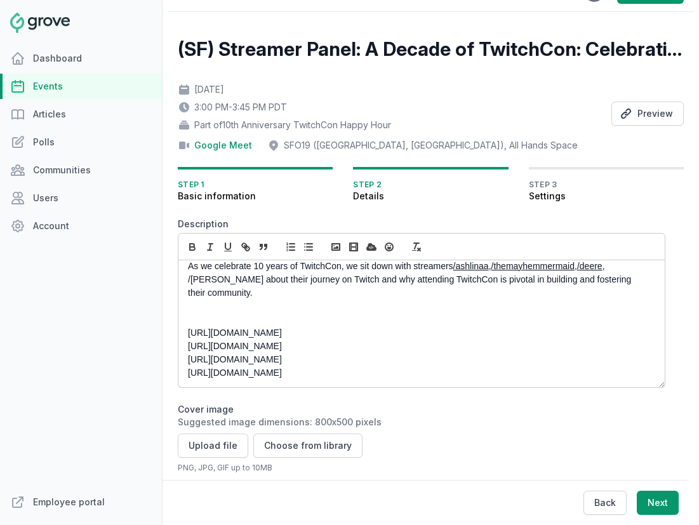
drag, startPoint x: 315, startPoint y: 376, endPoint x: 184, endPoint y: 376, distance: 131.3
click at [184, 376] on div "Join us in-person in the SF Office or virtually on Google Meet for a special st…" at bounding box center [421, 323] width 486 height 127
copy p "[URL][DOMAIN_NAME]"
drag, startPoint x: 225, startPoint y: 282, endPoint x: 167, endPoint y: 283, distance: 57.1
click at [167, 283] on div "(SF) Streamer Panel: A Decade of TwitchCon: Celebrating Creators and Their Stre…" at bounding box center [430, 432] width 526 height 840
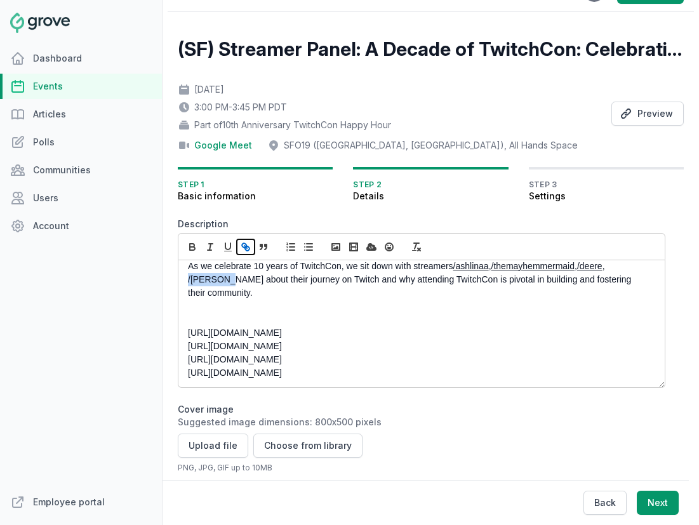
click at [245, 247] on icon "button" at bounding box center [247, 248] width 4 height 4
paste input "[URL][DOMAIN_NAME]"
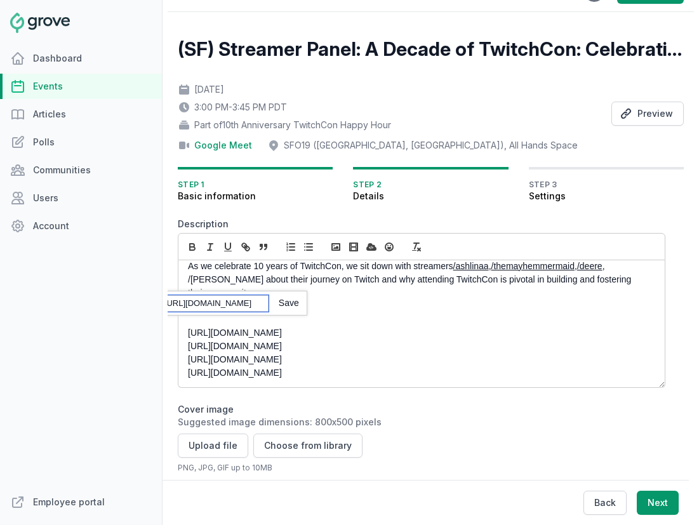
scroll to position [0, 8]
type input "[URL][DOMAIN_NAME]"
click at [291, 305] on link at bounding box center [283, 303] width 30 height 10
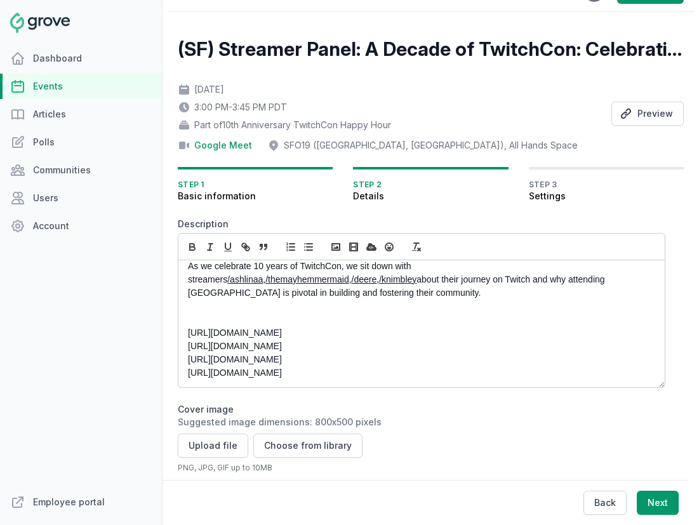
click at [619, 270] on p "As we celebrate 10 years of TwitchCon, we sit down with streamers /ashlinaa , /…" at bounding box center [418, 279] width 460 height 40
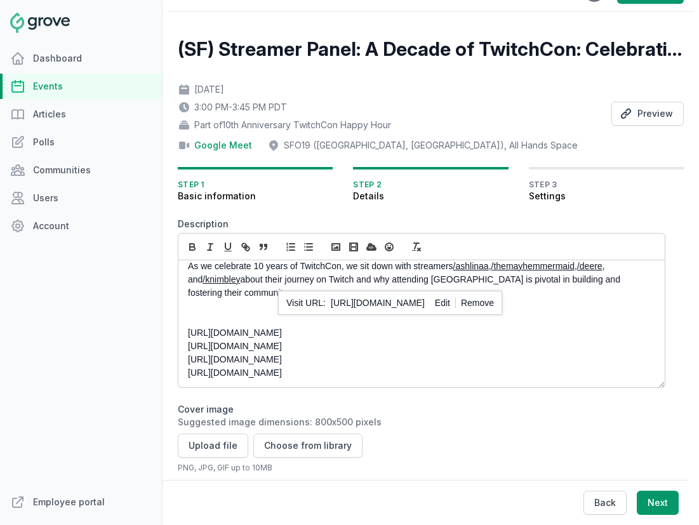
drag, startPoint x: 329, startPoint y: 374, endPoint x: 187, endPoint y: 309, distance: 156.7
click at [187, 309] on div "Join us in-person in the SF Office or virtually on Google Meet for a special st…" at bounding box center [421, 323] width 486 height 127
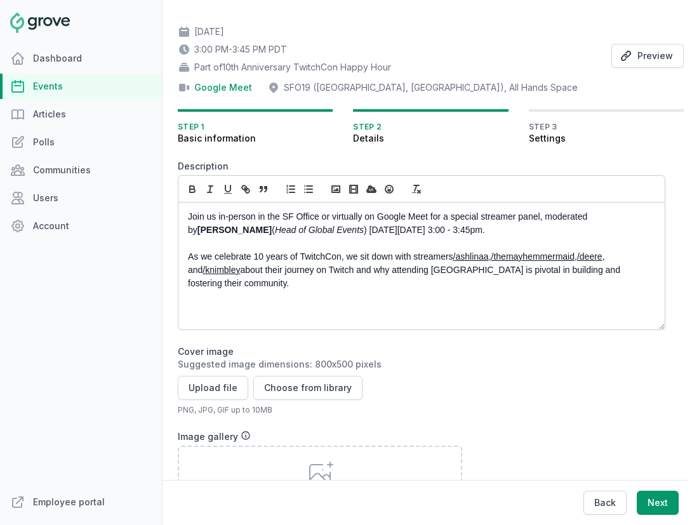
scroll to position [88, 0]
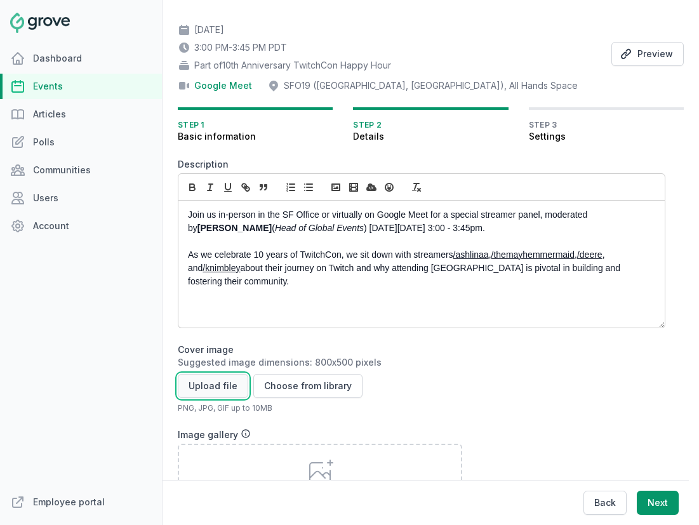
click at [212, 390] on button "Upload file" at bounding box center [213, 386] width 70 height 24
click at [317, 311] on div "Join us in-person in the SF Office or virtually on Google Meet for a special st…" at bounding box center [421, 263] width 486 height 127
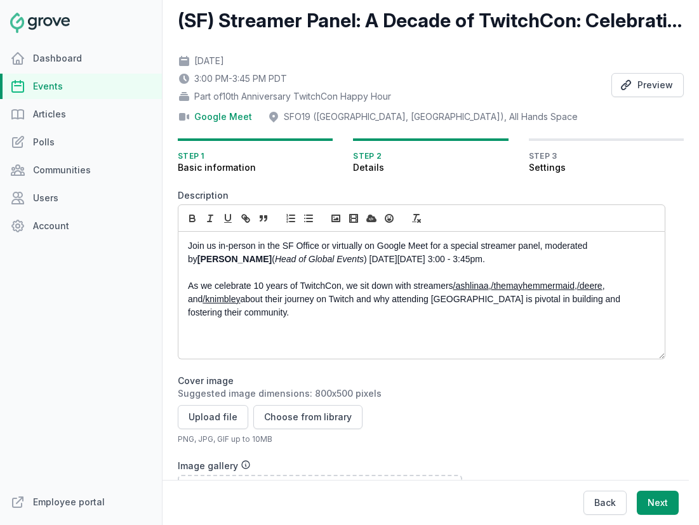
scroll to position [58, 0]
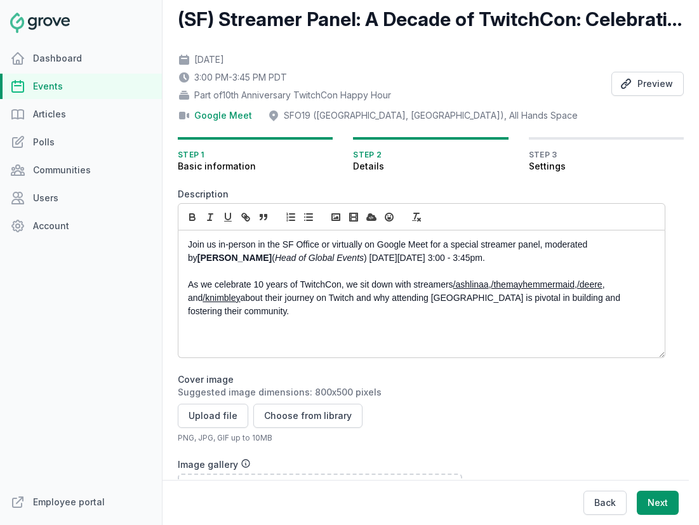
click at [513, 262] on p "Join us in-person in the SF Office or virtually on Google Meet for a special st…" at bounding box center [418, 251] width 460 height 27
click at [362, 306] on p "As we celebrate 10 years of TwitchCon, we sit down with streamers /ashlinaa , /…" at bounding box center [418, 298] width 460 height 40
click at [277, 340] on div "Join us in-person in the SF Office or virtually on Google Meet for a special st…" at bounding box center [421, 293] width 486 height 127
